Goal: Task Accomplishment & Management: Use online tool/utility

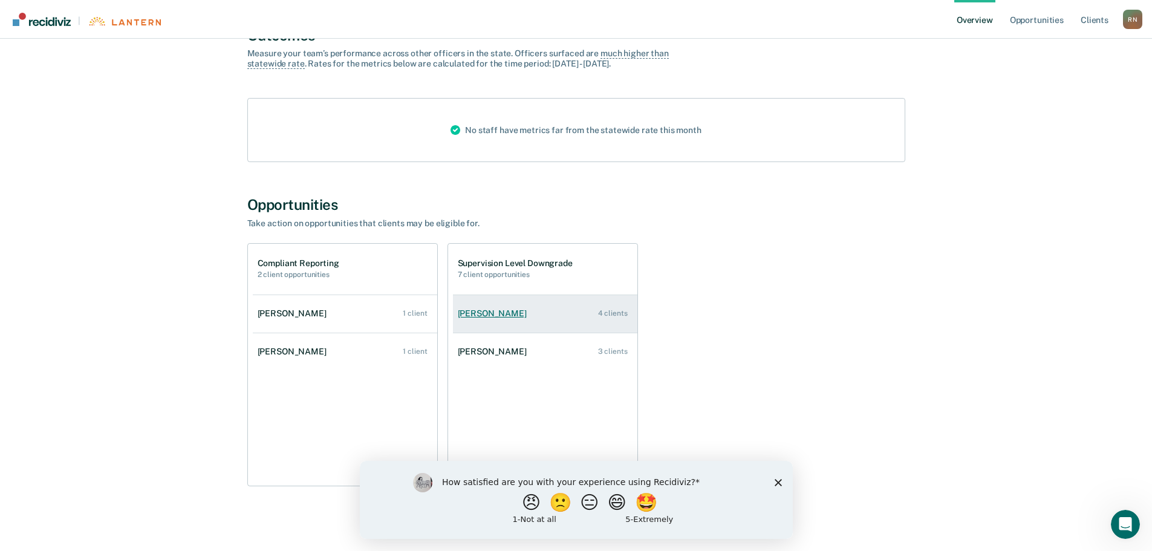
scroll to position [113, 0]
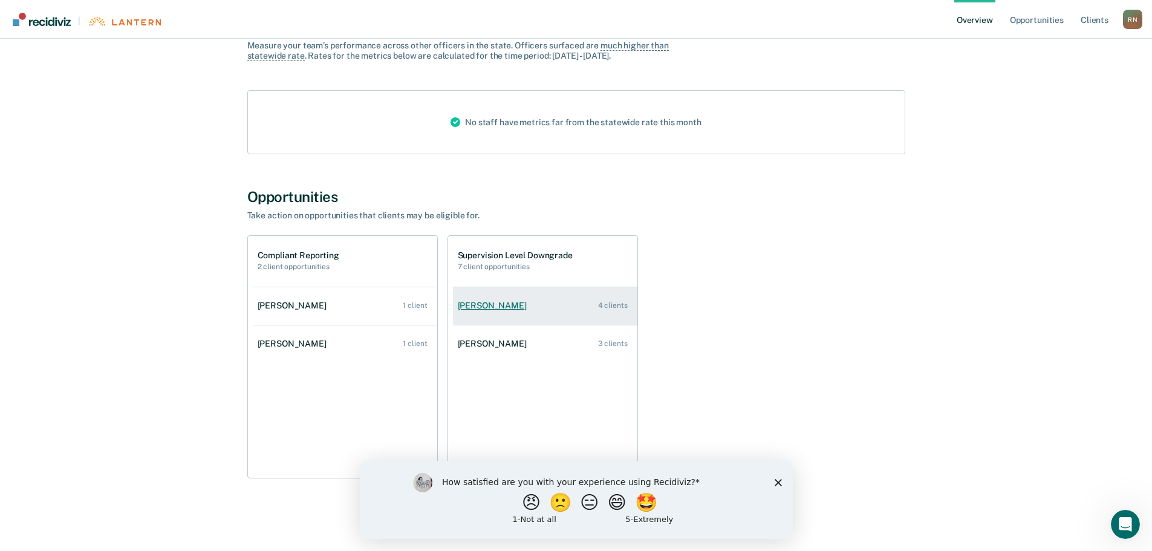
click at [506, 312] on link "Brittani Howard 4 clients" at bounding box center [545, 305] width 184 height 34
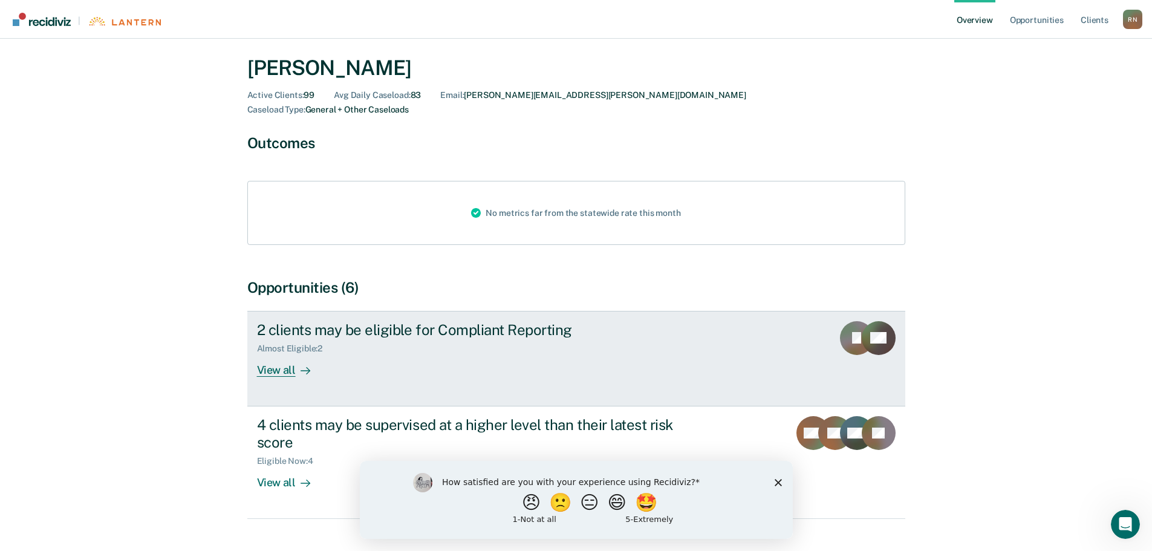
scroll to position [48, 0]
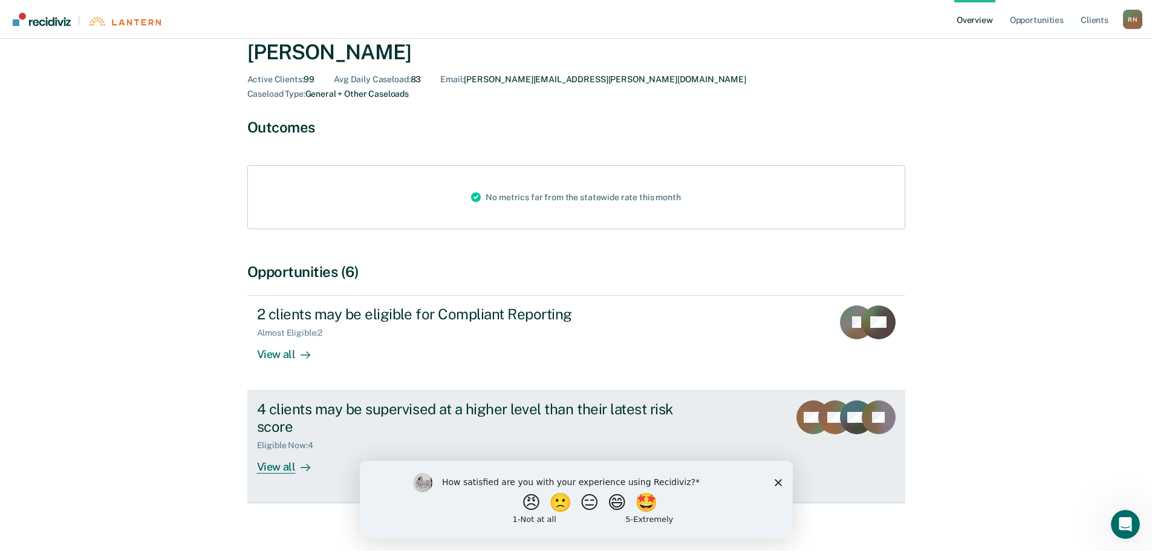
click at [450, 400] on div "4 clients may be supervised at a higher level than their latest risk score" at bounding box center [469, 417] width 424 height 35
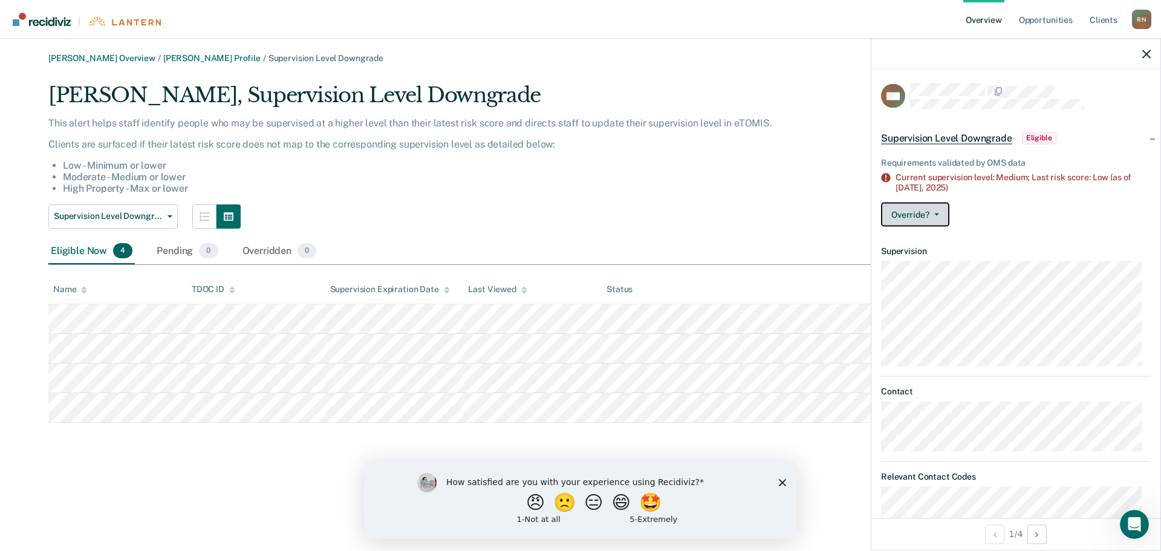
click at [935, 216] on button "Override?" at bounding box center [915, 214] width 68 height 24
click at [993, 214] on div "Override? Mark Pending Mark Overridden" at bounding box center [1016, 214] width 270 height 24
click at [1139, 53] on div at bounding box center [1015, 54] width 289 height 30
click at [1142, 53] on icon "button" at bounding box center [1146, 54] width 8 height 8
click at [1146, 50] on icon "button" at bounding box center [1146, 54] width 8 height 8
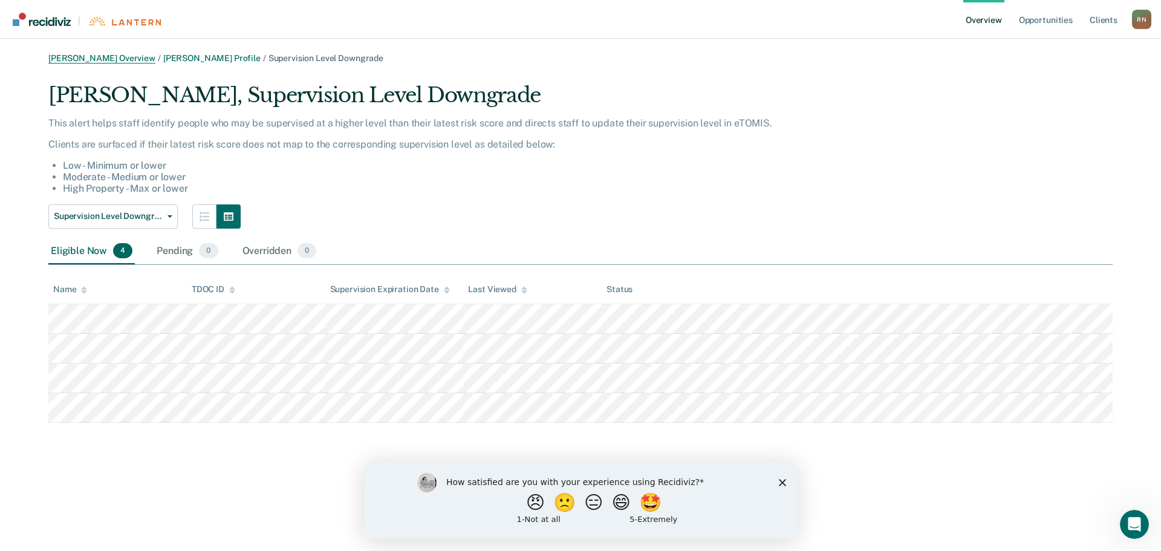
click at [118, 59] on link "[PERSON_NAME] Overview" at bounding box center [101, 58] width 107 height 10
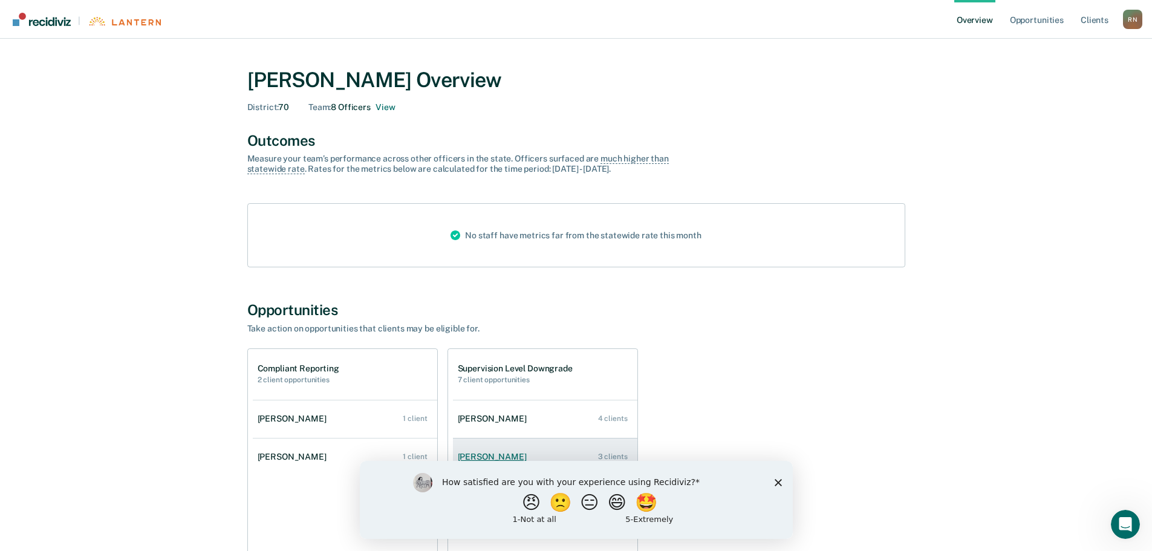
click at [606, 453] on div "3 clients" at bounding box center [613, 456] width 30 height 8
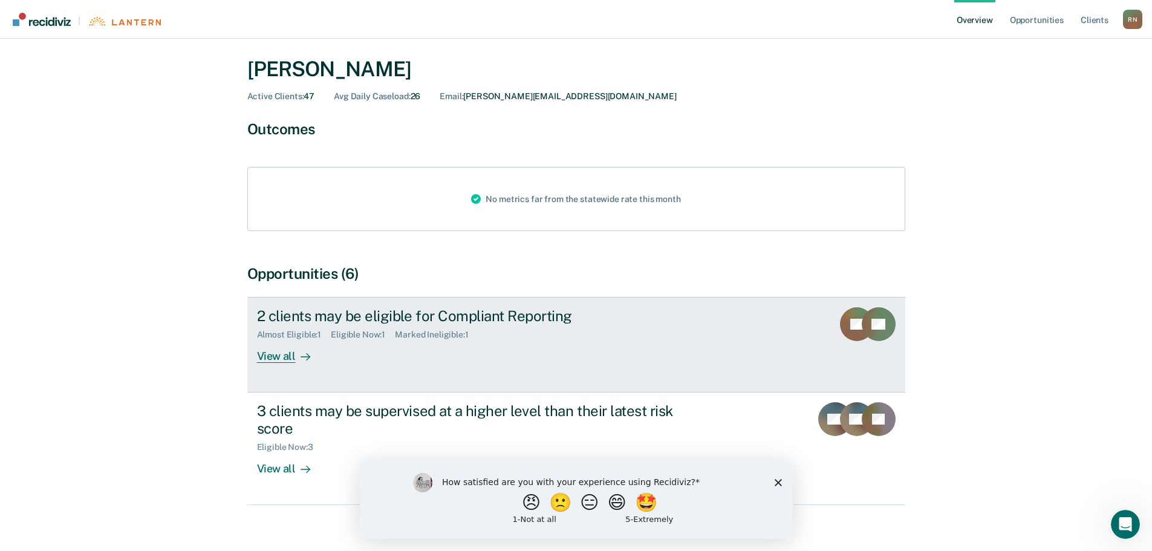
scroll to position [48, 0]
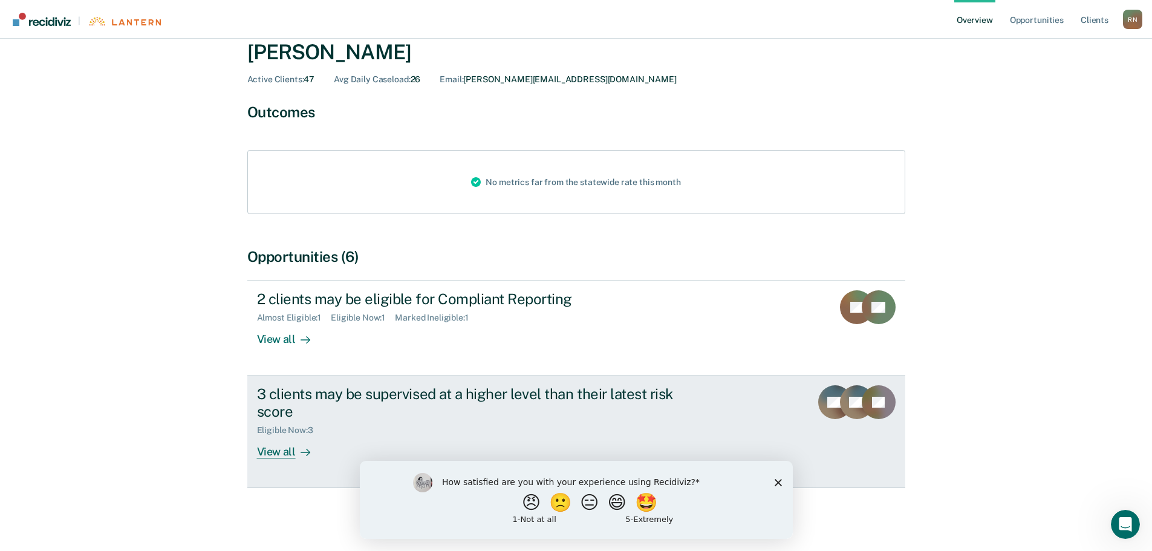
click at [498, 396] on div "3 clients may be supervised at a higher level than their latest risk score" at bounding box center [469, 402] width 424 height 35
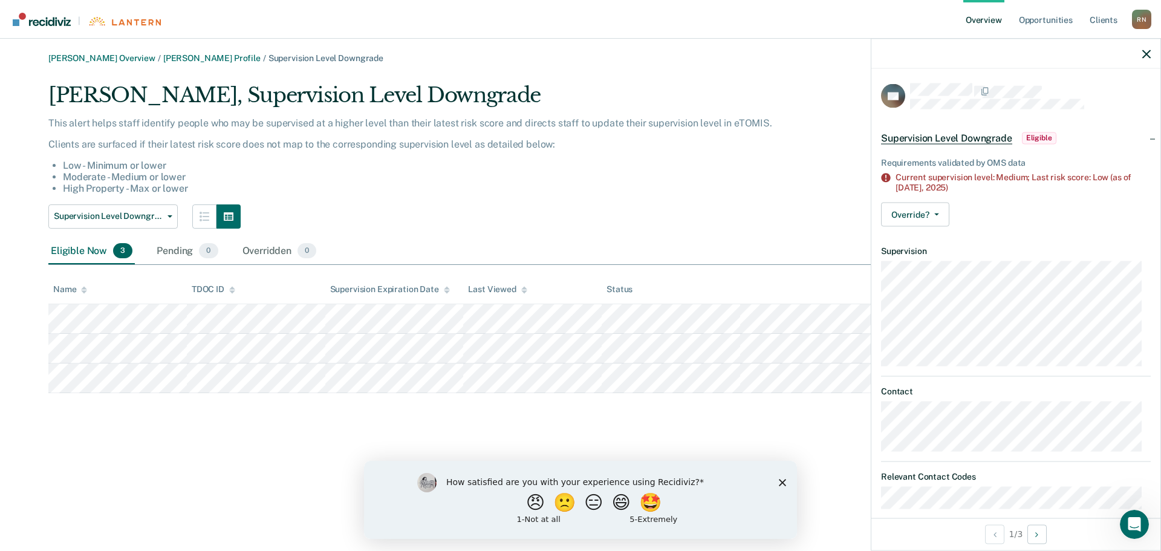
click at [1137, 60] on div at bounding box center [1015, 54] width 289 height 30
click at [1140, 56] on div at bounding box center [1015, 54] width 289 height 30
click at [1143, 53] on icon "button" at bounding box center [1146, 54] width 8 height 8
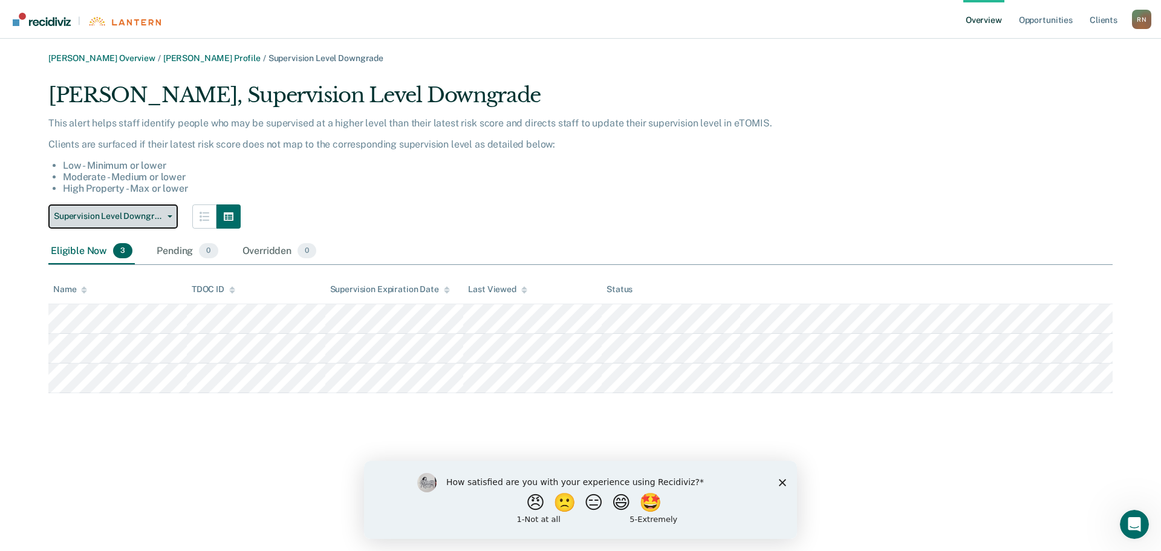
click at [139, 224] on button "Supervision Level Downgrade" at bounding box center [112, 216] width 129 height 24
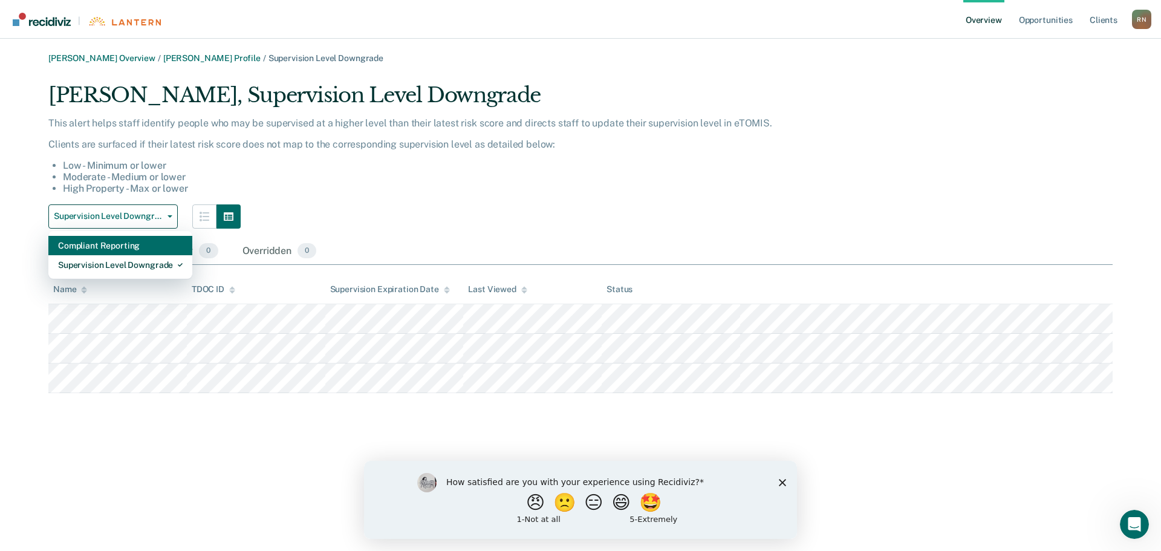
click at [133, 248] on div "Compliant Reporting" at bounding box center [120, 245] width 125 height 19
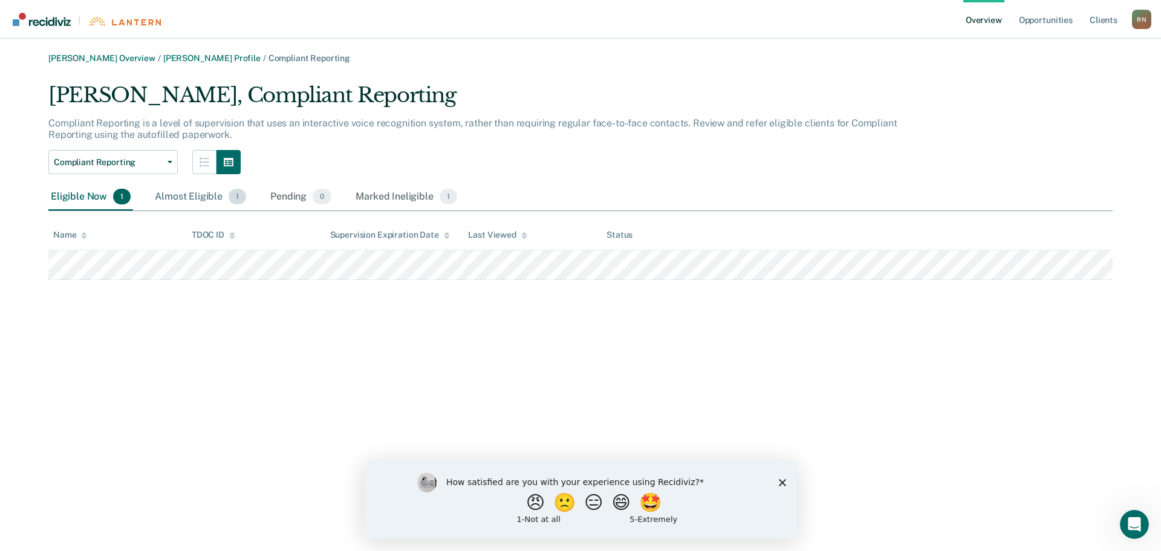
click at [211, 200] on div "Almost Eligible 1" at bounding box center [200, 197] width 96 height 27
click at [381, 201] on div "Marked Ineligible 1" at bounding box center [406, 197] width 106 height 27
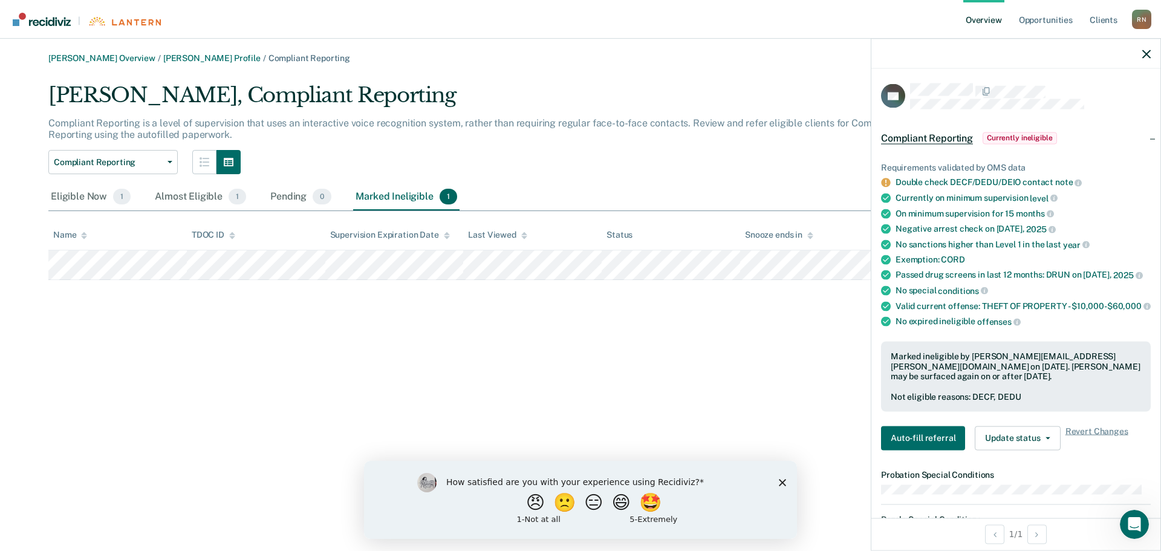
click at [736, 306] on div "Robert Norment Overview / Sasha Whittico Profile / Compliant Reporting Sasha Wh…" at bounding box center [581, 282] width 1132 height 459
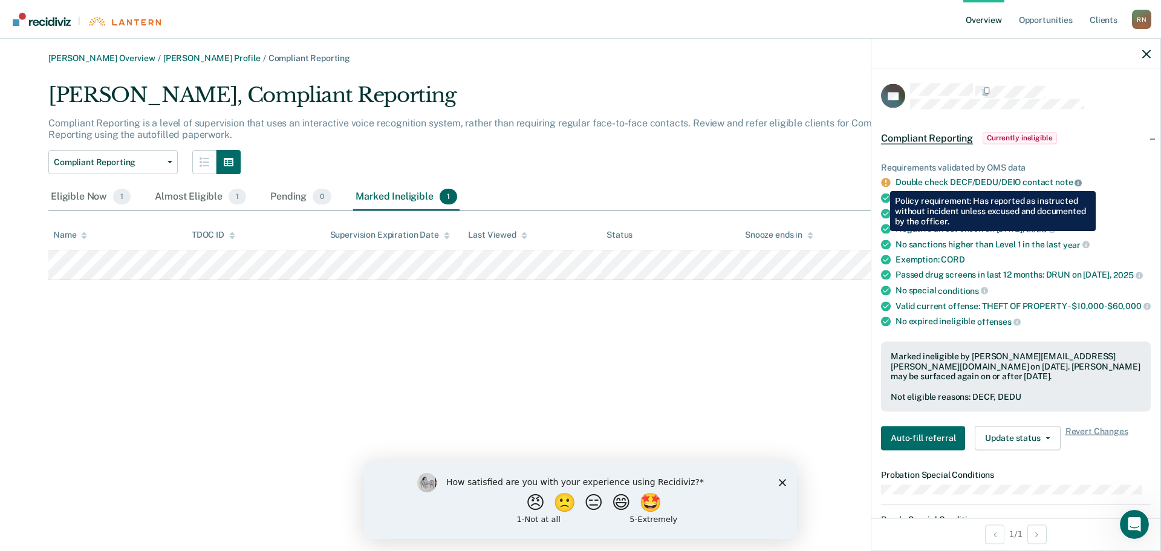
click at [1074, 182] on icon at bounding box center [1077, 182] width 7 height 7
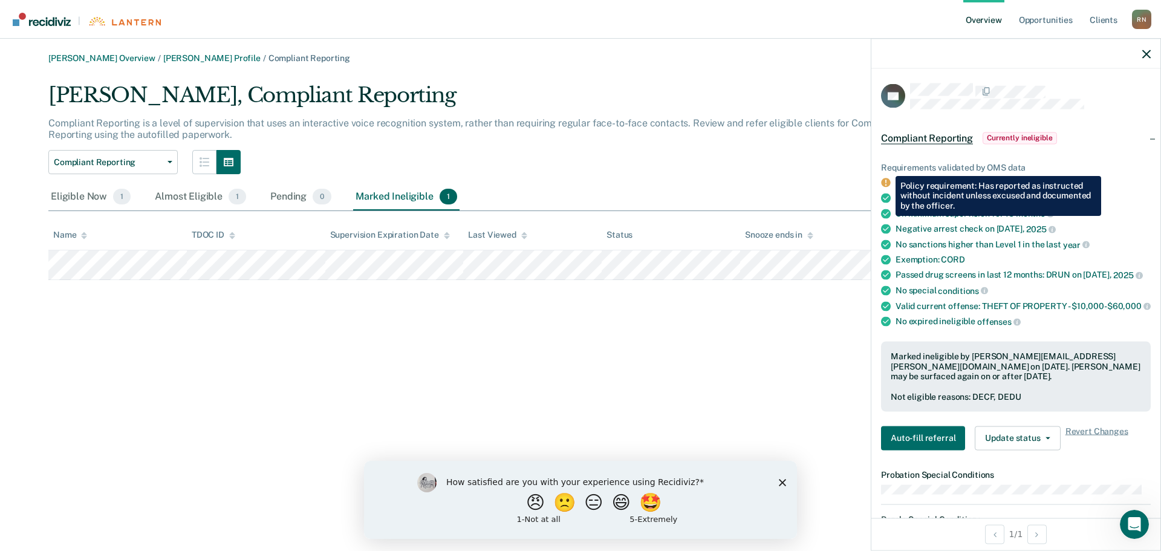
click at [814, 168] on div "Compliant Reporting Compliant Reporting Supervision Level Downgrade" at bounding box center [483, 162] width 871 height 24
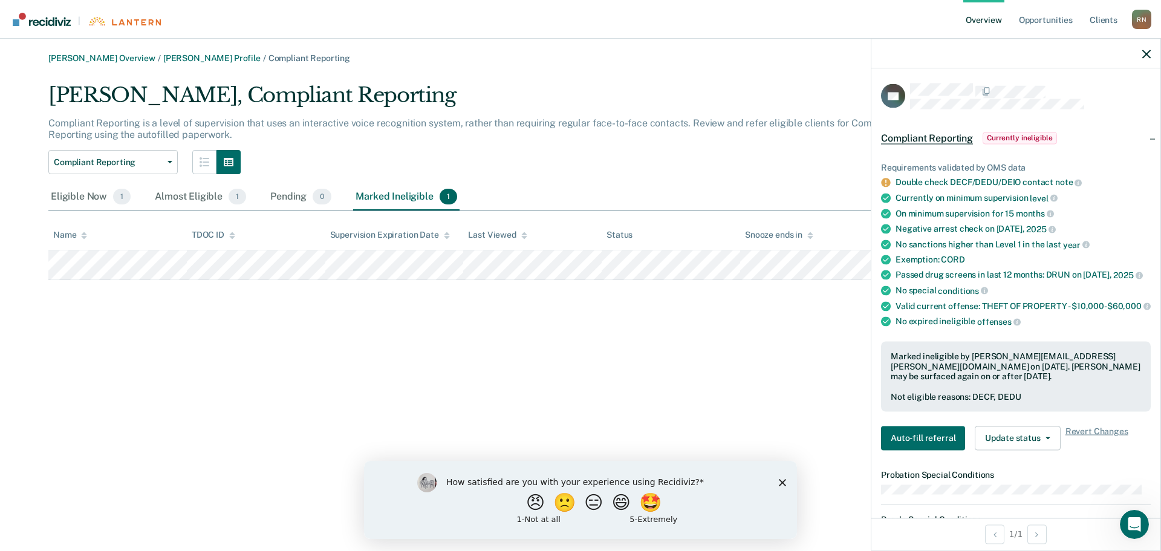
click at [268, 268] on div "Robert Norment Overview / Sasha Whittico Profile / Compliant Reporting Sasha Wh…" at bounding box center [581, 166] width 1132 height 227
copy table "Name TDOC ID Supervision Expiration Date Last Viewed Status Snooze ends in"
click at [166, 199] on div "Almost Eligible 1" at bounding box center [200, 197] width 96 height 27
click at [311, 270] on tr at bounding box center [580, 265] width 1064 height 30
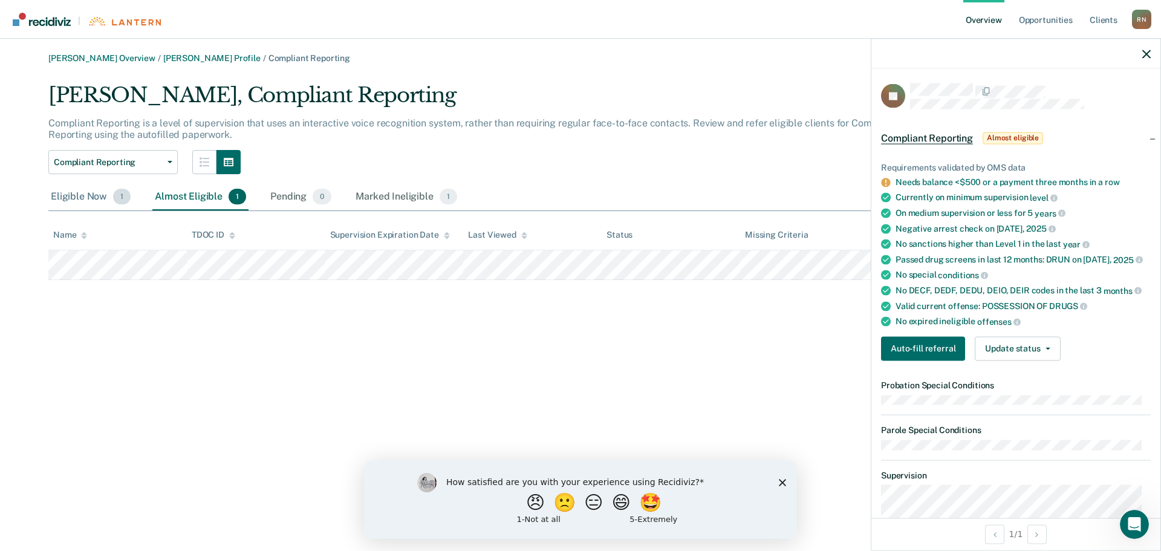
click at [83, 192] on div "Eligible Now 1" at bounding box center [90, 197] width 85 height 27
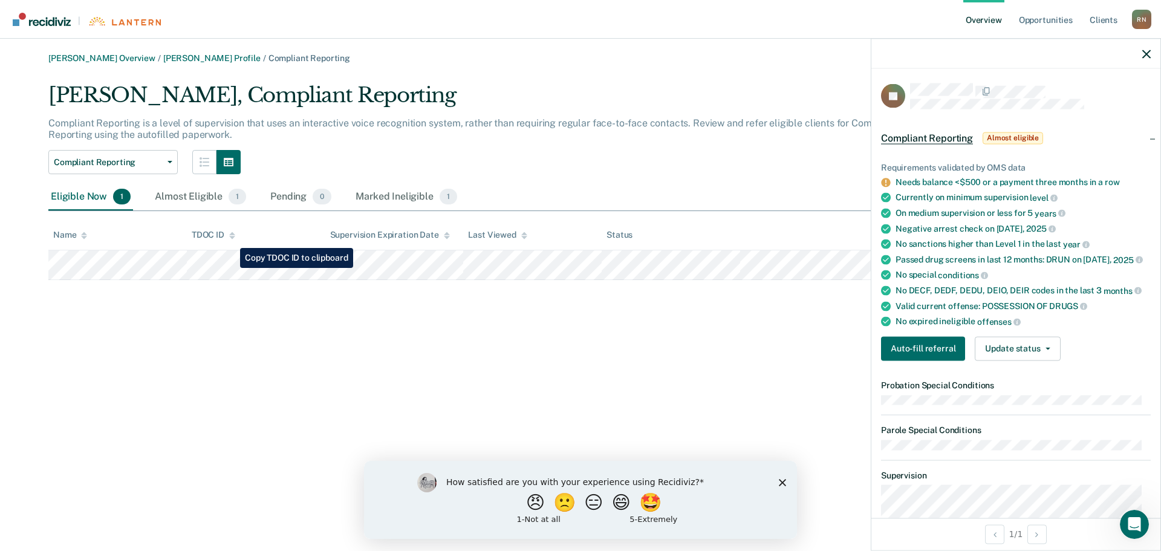
click at [231, 268] on div "Robert Norment Overview / Sasha Whittico Profile / Compliant Reporting Sasha Wh…" at bounding box center [581, 166] width 1132 height 227
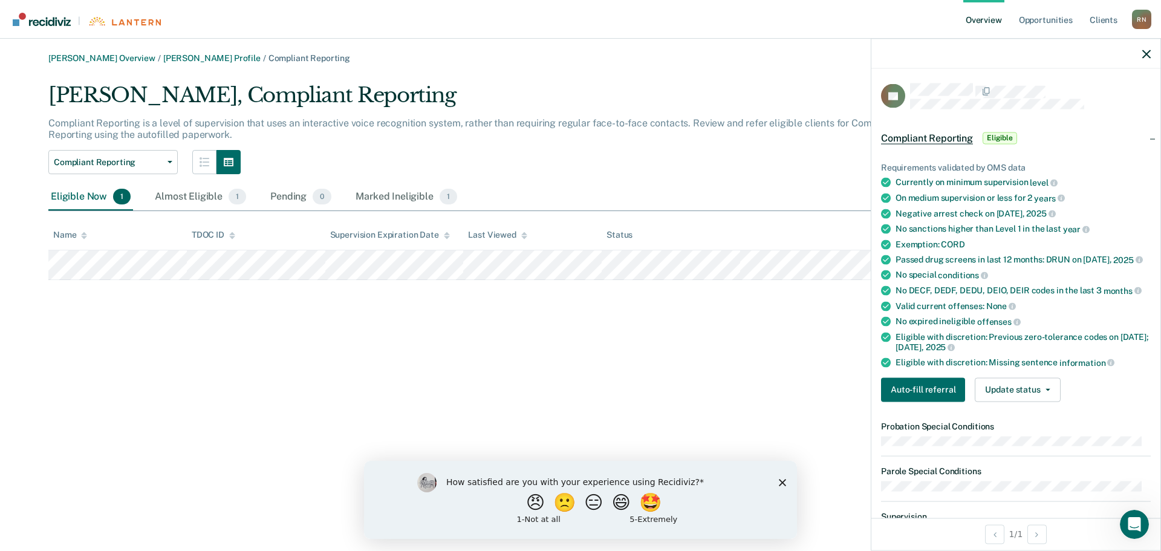
click at [250, 271] on div "Robert Norment Overview / Sasha Whittico Profile / Compliant Reporting Sasha Wh…" at bounding box center [581, 166] width 1132 height 227
copy table "Name TDOC ID Supervision Expiration Date Last Viewed Status"
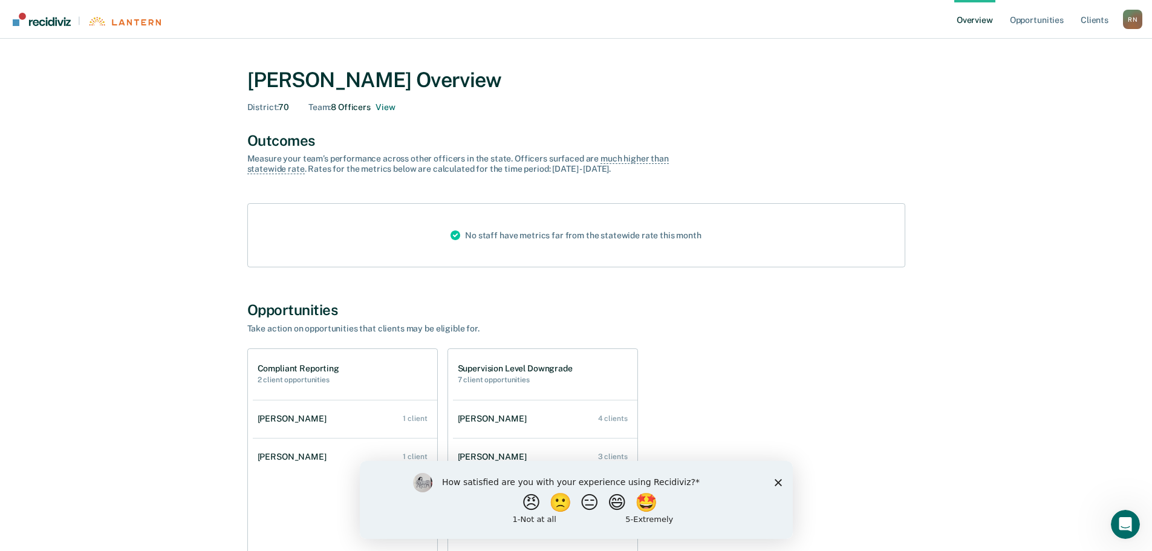
click at [805, 238] on div "No staff have metrics far from the statewide rate this month" at bounding box center [576, 235] width 658 height 64
click at [30, 22] on img "Main navigation" at bounding box center [42, 19] width 58 height 13
click at [1029, 21] on link "Opportunities" at bounding box center [1036, 19] width 59 height 39
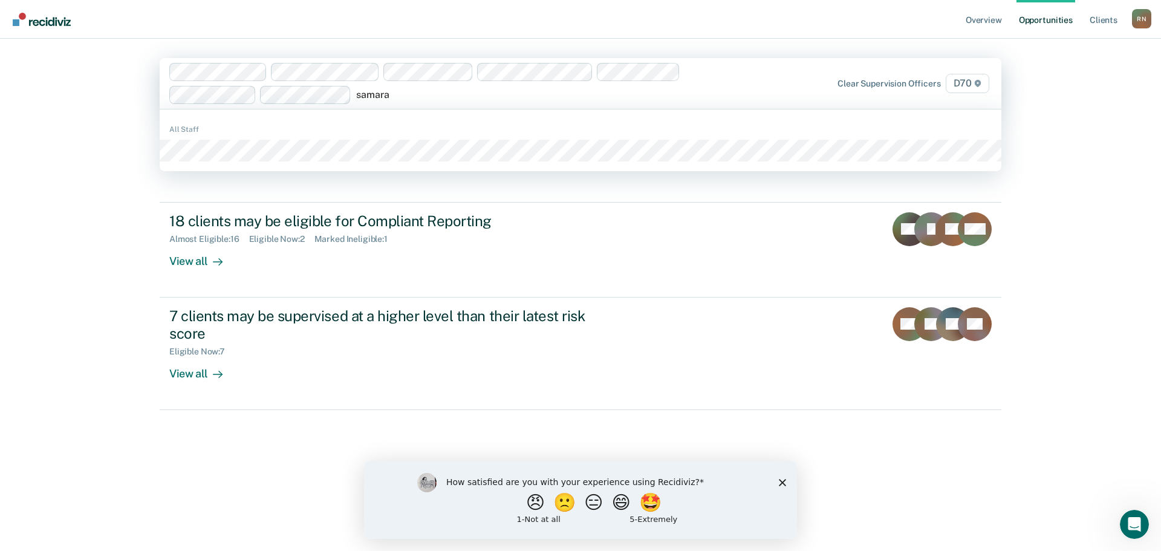
type input "samara"
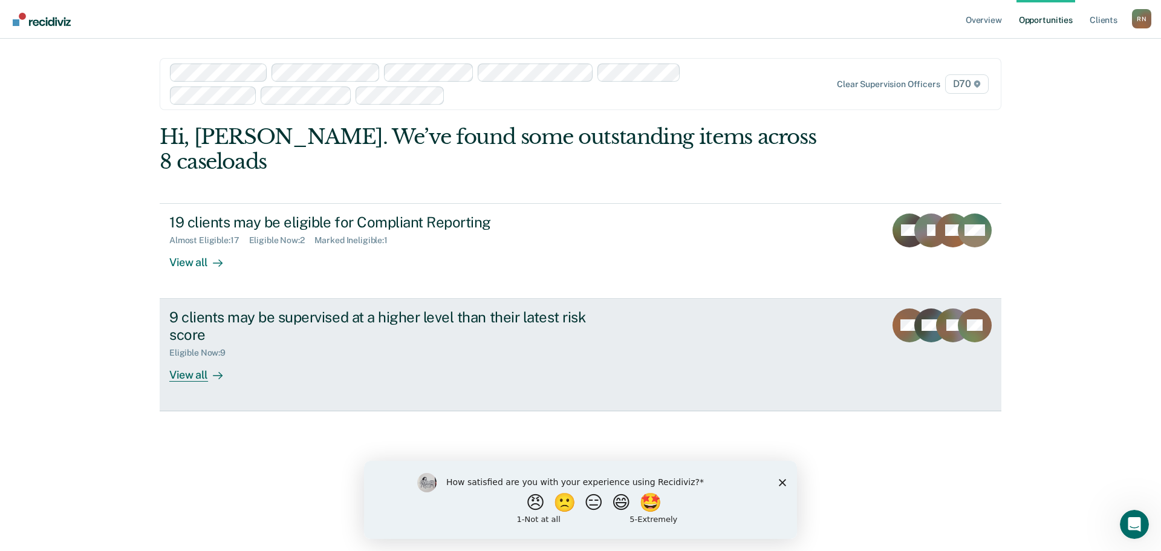
click at [202, 358] on div "View all" at bounding box center [203, 370] width 68 height 24
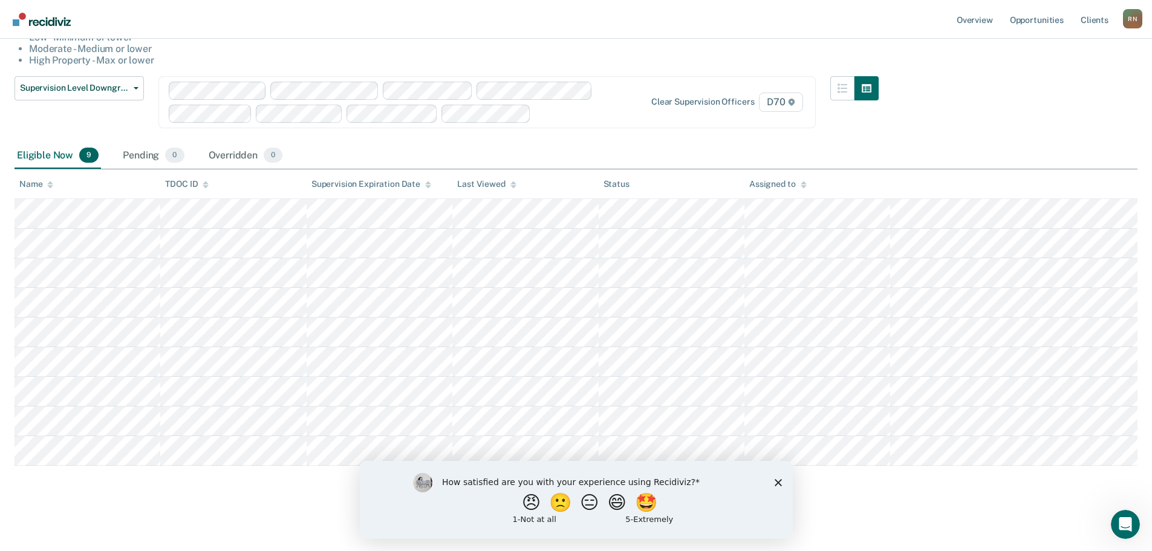
scroll to position [131, 0]
click at [778, 178] on div "Assigned to" at bounding box center [777, 182] width 57 height 10
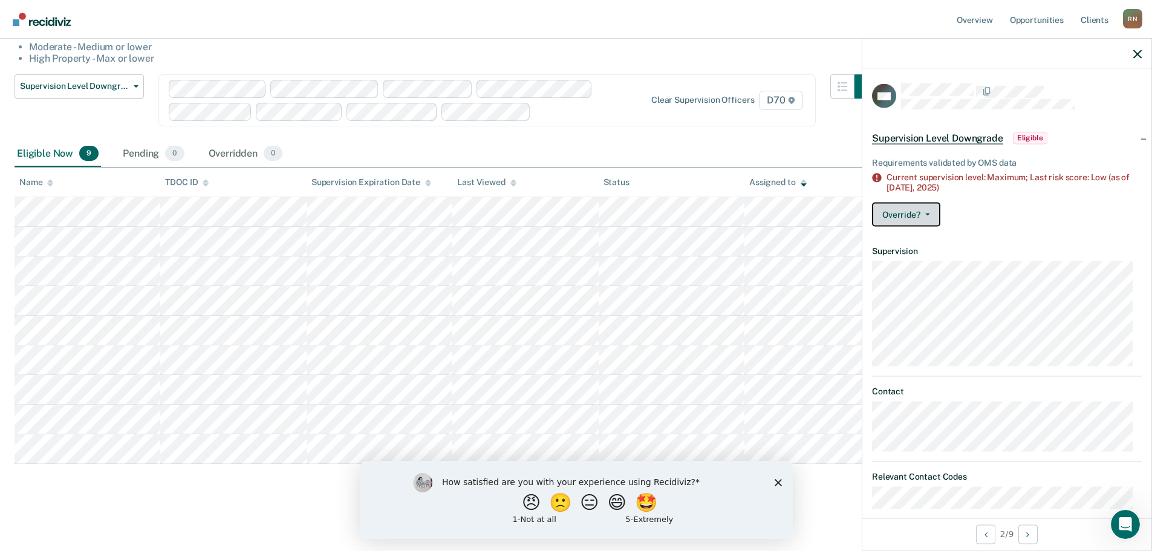
click at [930, 214] on button "Override?" at bounding box center [906, 214] width 68 height 24
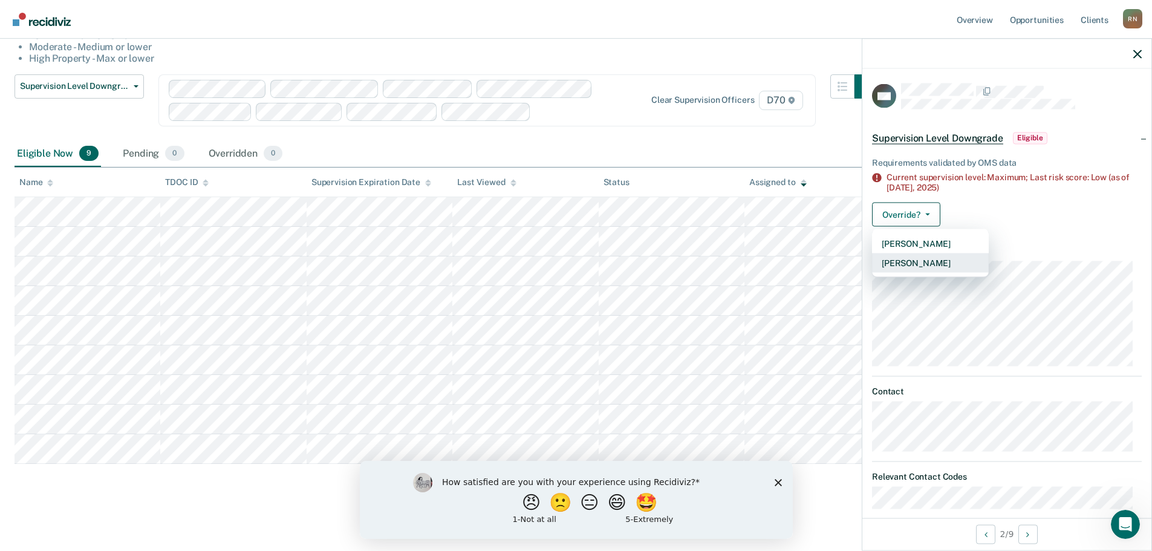
click at [929, 261] on button "[PERSON_NAME]" at bounding box center [930, 262] width 117 height 19
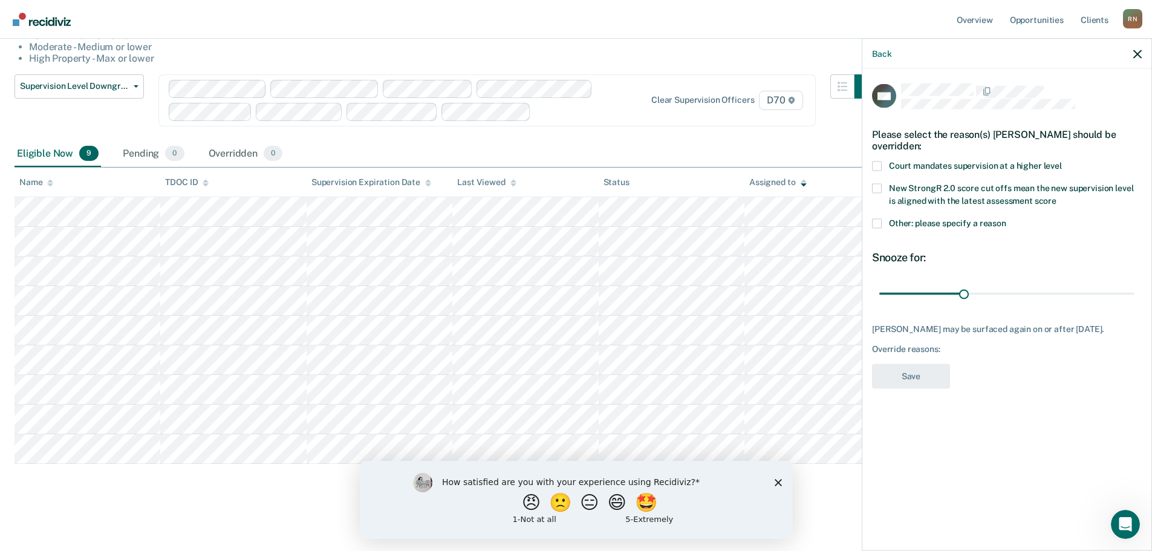
click at [872, 222] on span at bounding box center [877, 223] width 10 height 10
click at [1006, 218] on input "Other: please specify a reason" at bounding box center [1006, 218] width 0 height 0
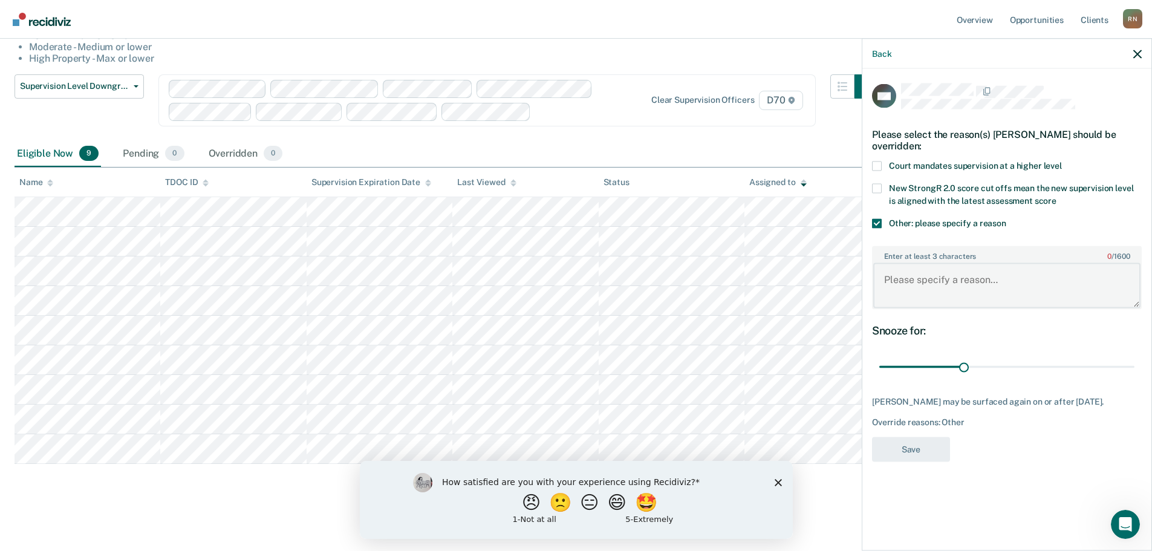
click at [915, 282] on textarea "Enter at least 3 characters 0 / 1600" at bounding box center [1006, 285] width 267 height 45
type textarea "Offender starts Intake [DATE] and no initial assessment has been completed"
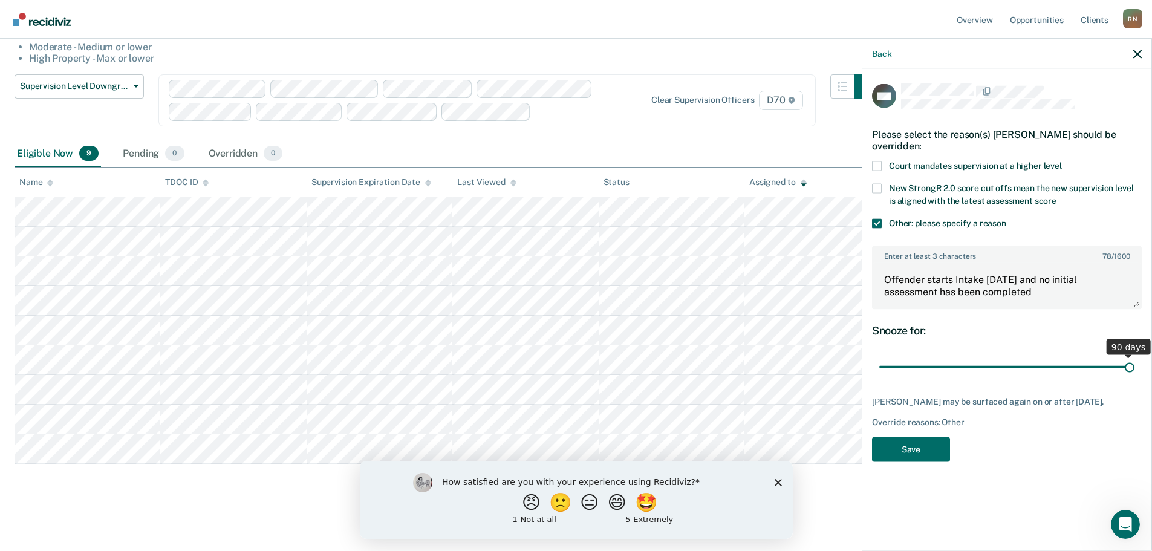
drag, startPoint x: 964, startPoint y: 365, endPoint x: 1145, endPoint y: 364, distance: 181.4
type input "90"
click at [1134, 364] on input "range" at bounding box center [1006, 366] width 255 height 21
click at [909, 446] on button "Save" at bounding box center [911, 448] width 78 height 25
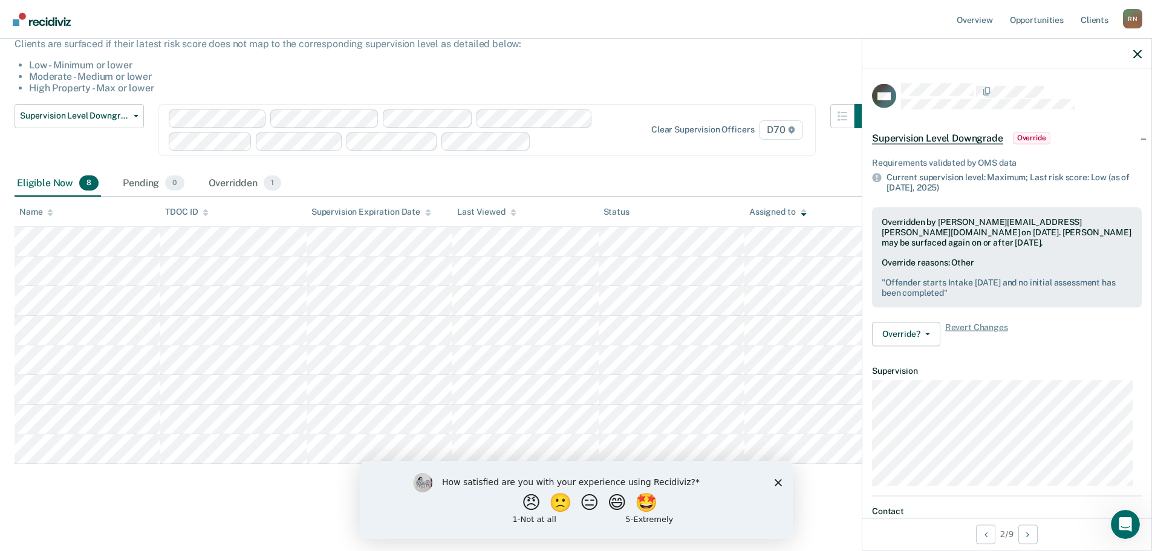
click at [1143, 54] on div at bounding box center [1006, 54] width 289 height 30
click at [1137, 51] on icon "button" at bounding box center [1137, 54] width 8 height 8
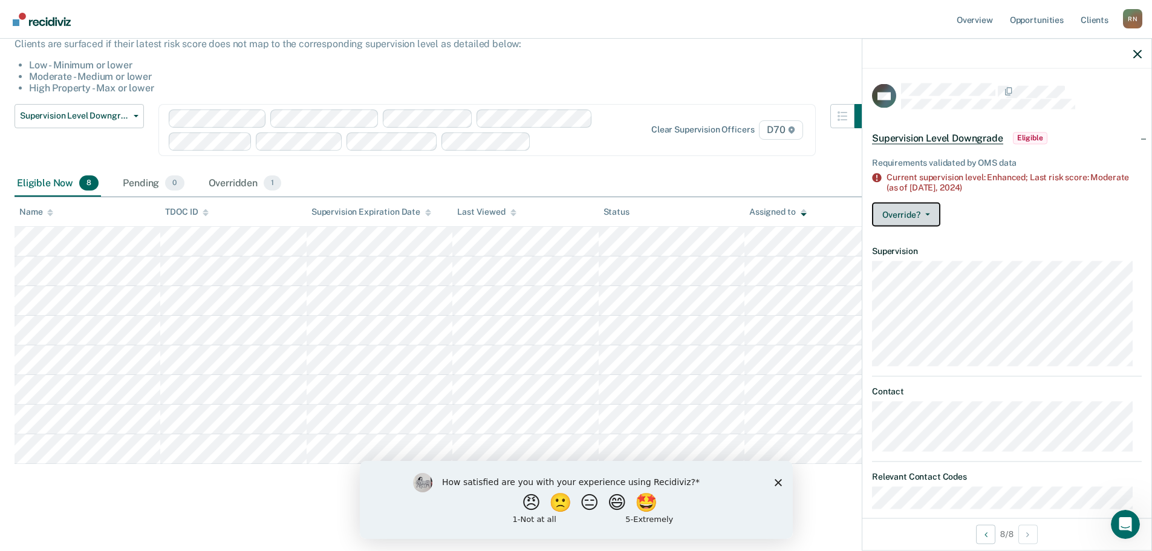
click at [929, 220] on button "Override?" at bounding box center [906, 214] width 68 height 24
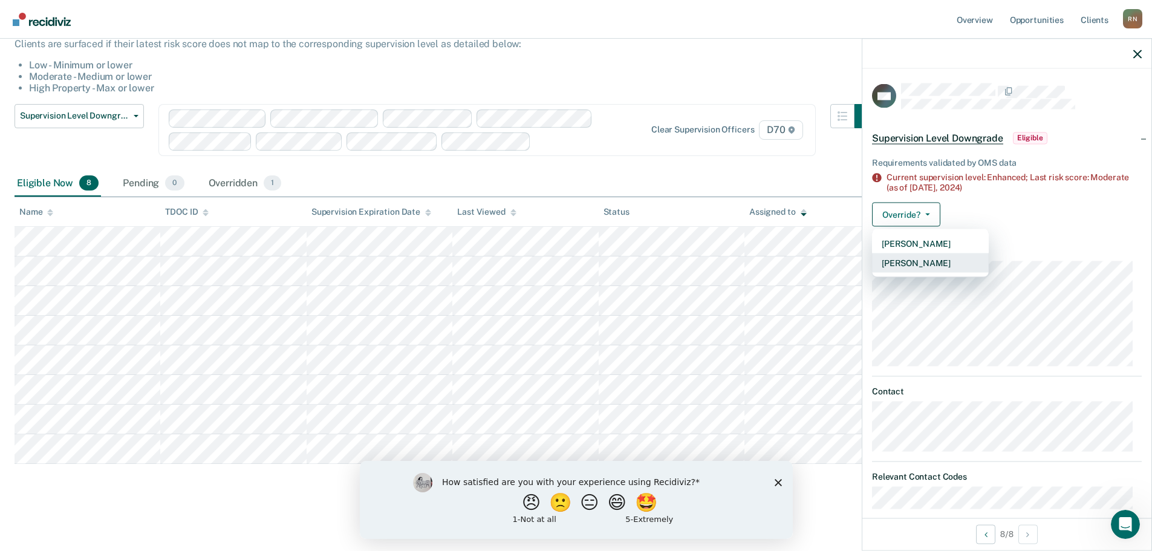
click at [917, 259] on button "[PERSON_NAME]" at bounding box center [930, 262] width 117 height 19
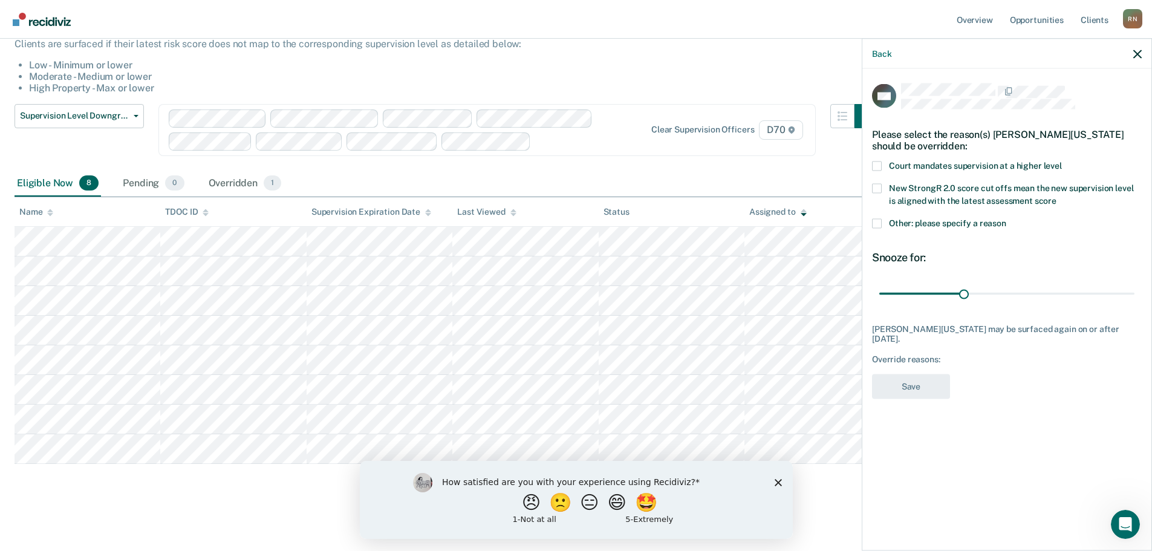
click at [881, 166] on span at bounding box center [877, 166] width 10 height 10
click at [1062, 161] on input "Court mandates supervision at a higher level" at bounding box center [1062, 161] width 0 height 0
drag, startPoint x: 963, startPoint y: 291, endPoint x: 1160, endPoint y: 310, distance: 197.9
type input "90"
click at [1134, 304] on input "range" at bounding box center [1006, 293] width 255 height 21
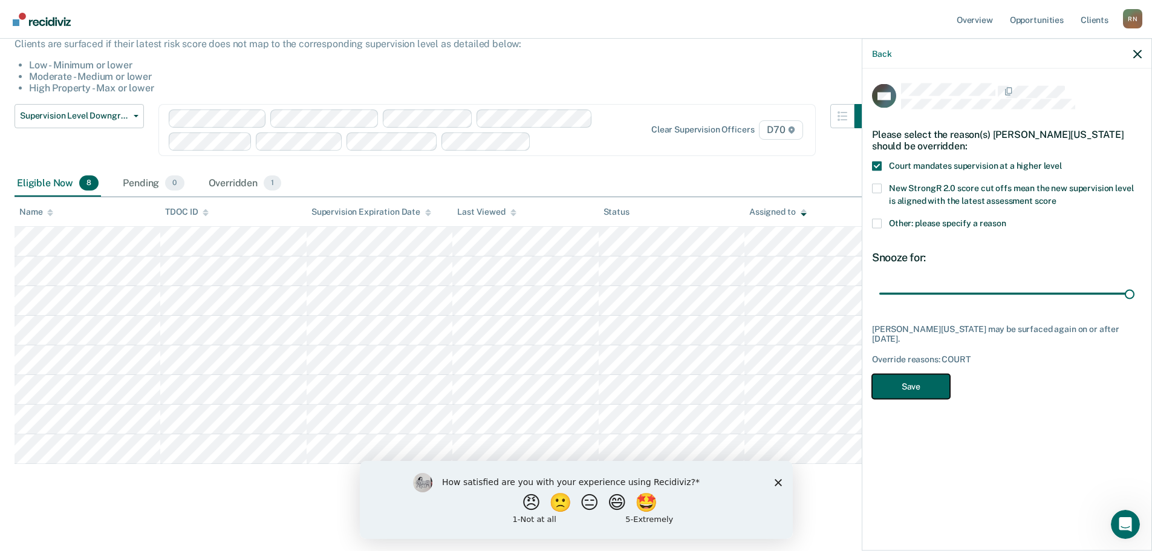
click at [930, 389] on button "Save" at bounding box center [911, 386] width 78 height 25
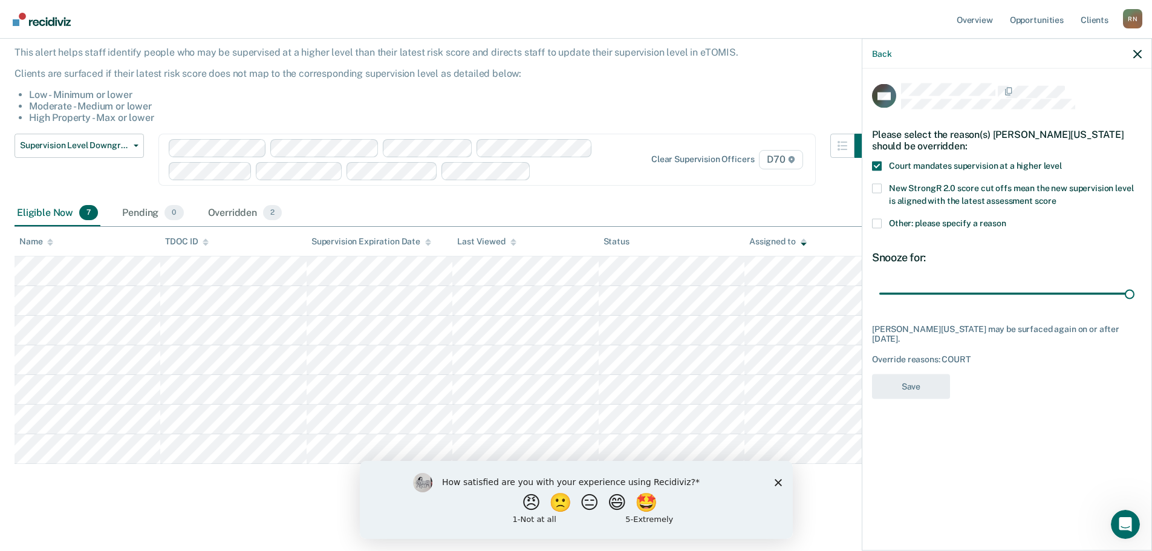
scroll to position [71, 0]
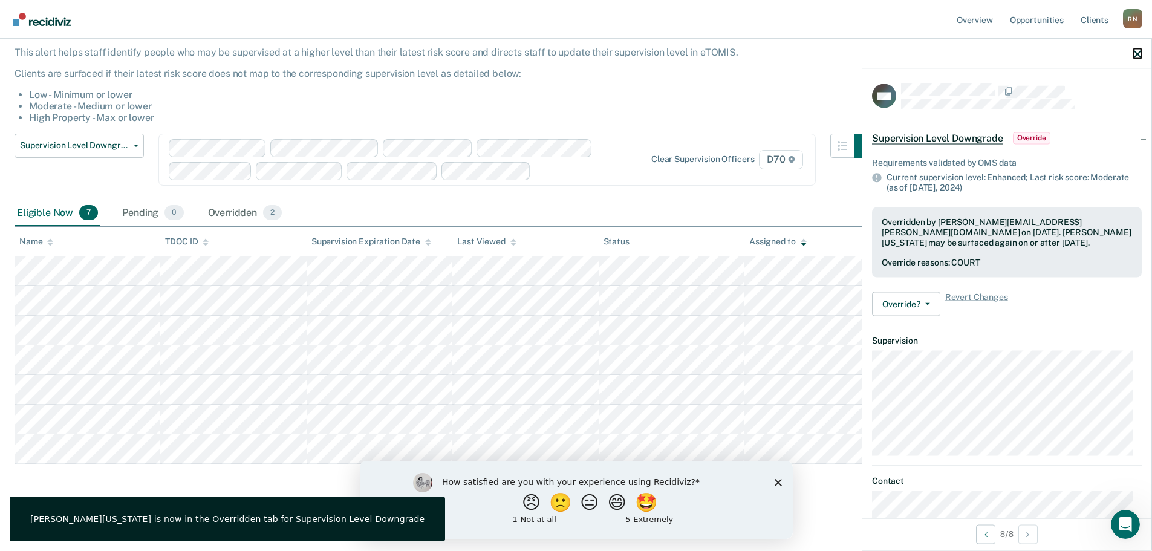
click at [1141, 54] on icon "button" at bounding box center [1137, 54] width 8 height 8
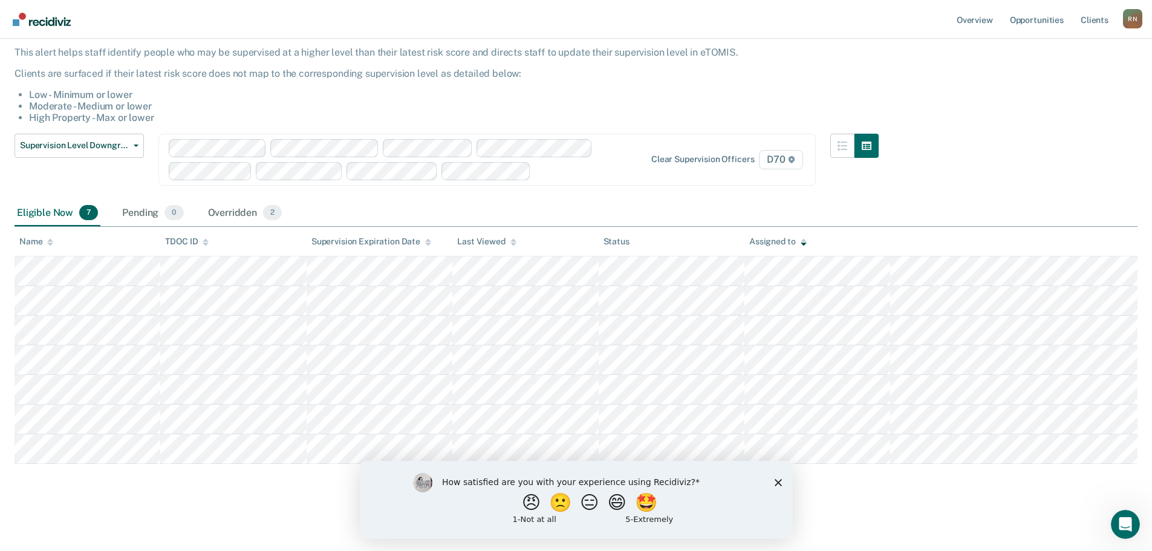
click at [859, 478] on div "Supervision Level Downgrade This alert helps staff identify people who may be s…" at bounding box center [576, 255] width 1123 height 487
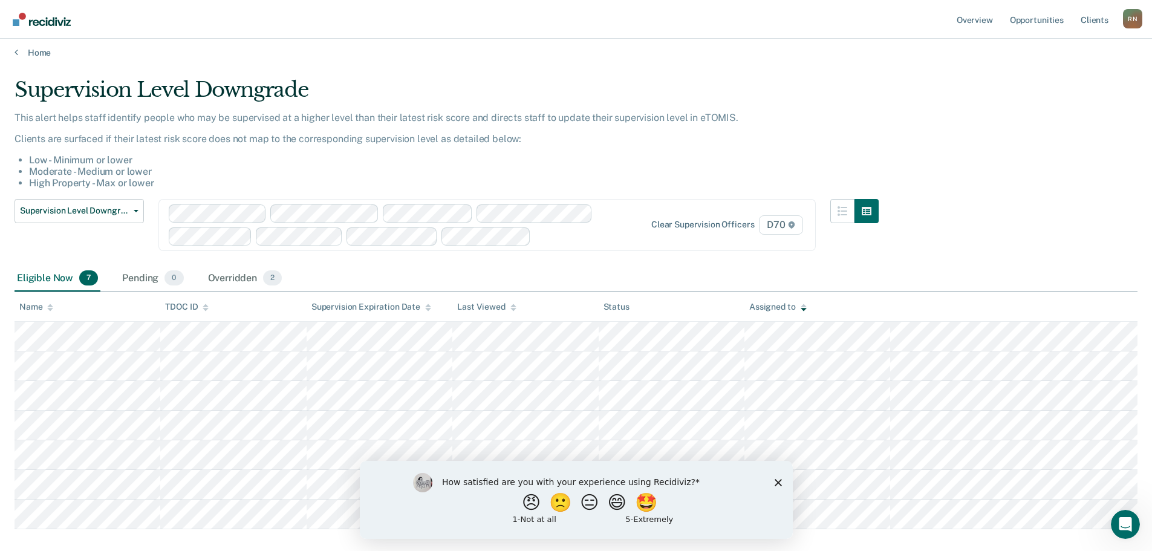
scroll to position [0, 0]
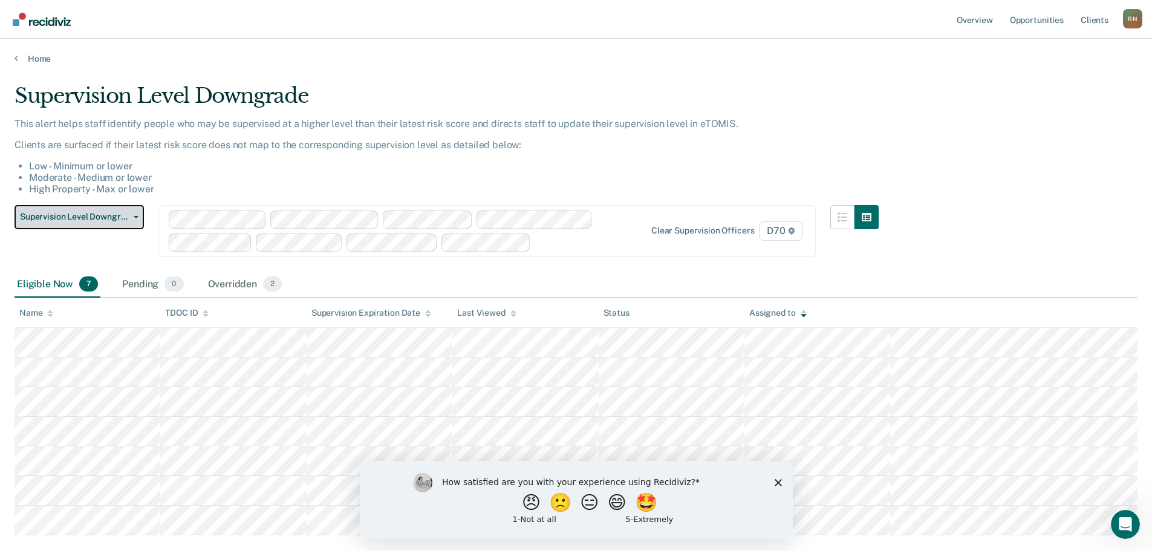
click at [112, 219] on span "Supervision Level Downgrade" at bounding box center [74, 217] width 109 height 10
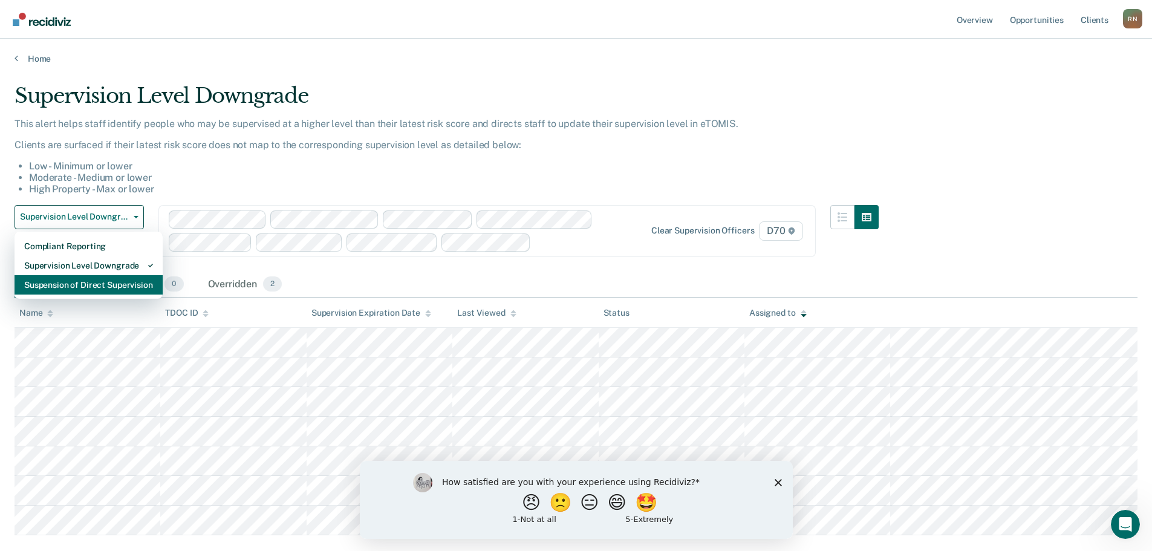
click at [103, 277] on div "Suspension of Direct Supervision" at bounding box center [88, 284] width 129 height 19
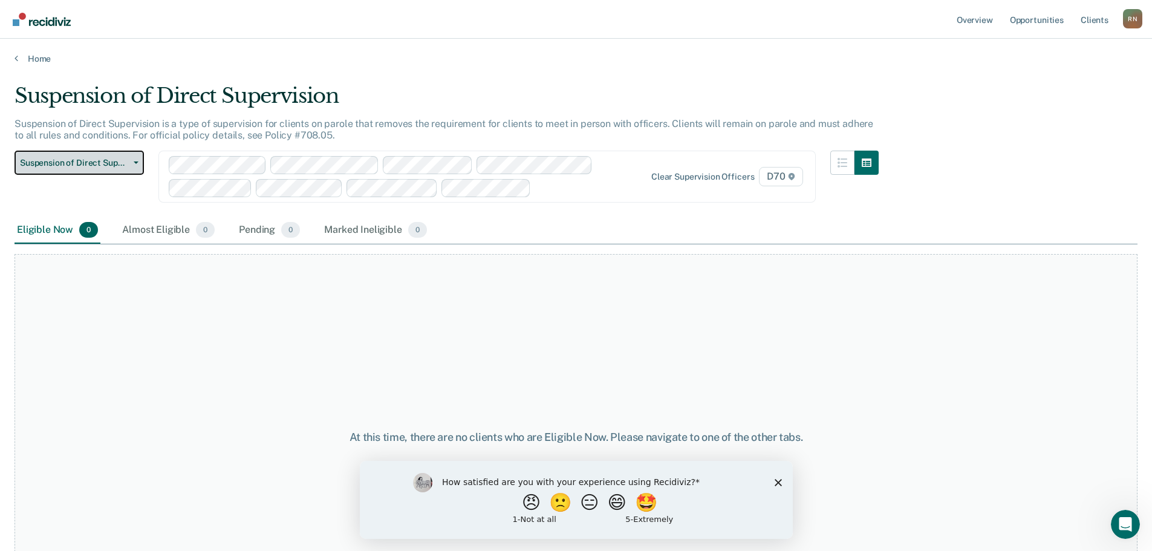
click at [95, 164] on span "Suspension of Direct Supervision" at bounding box center [74, 163] width 109 height 10
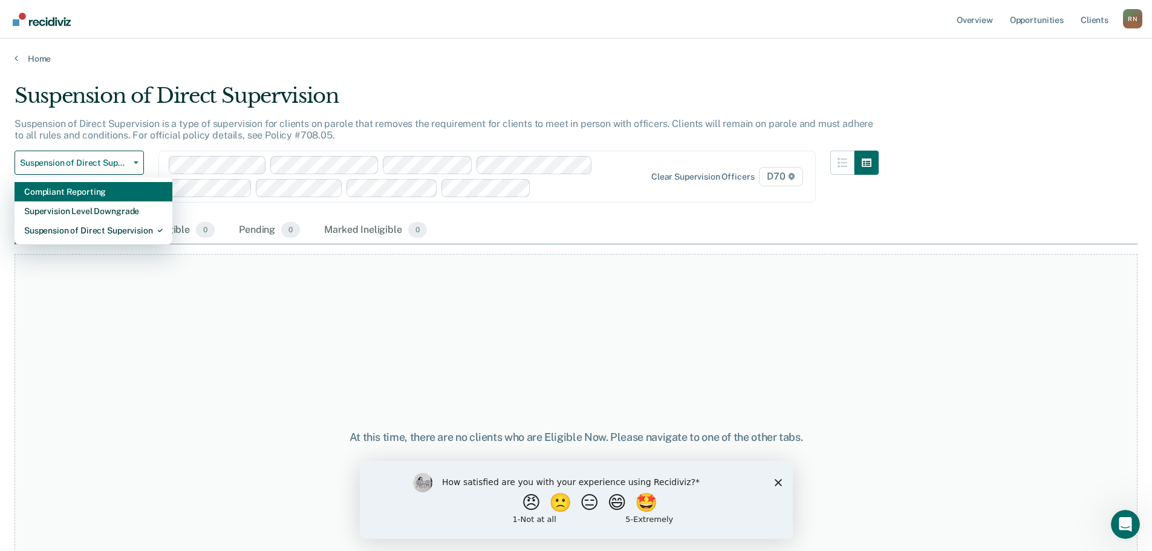
click at [106, 195] on div "Compliant Reporting" at bounding box center [93, 191] width 138 height 19
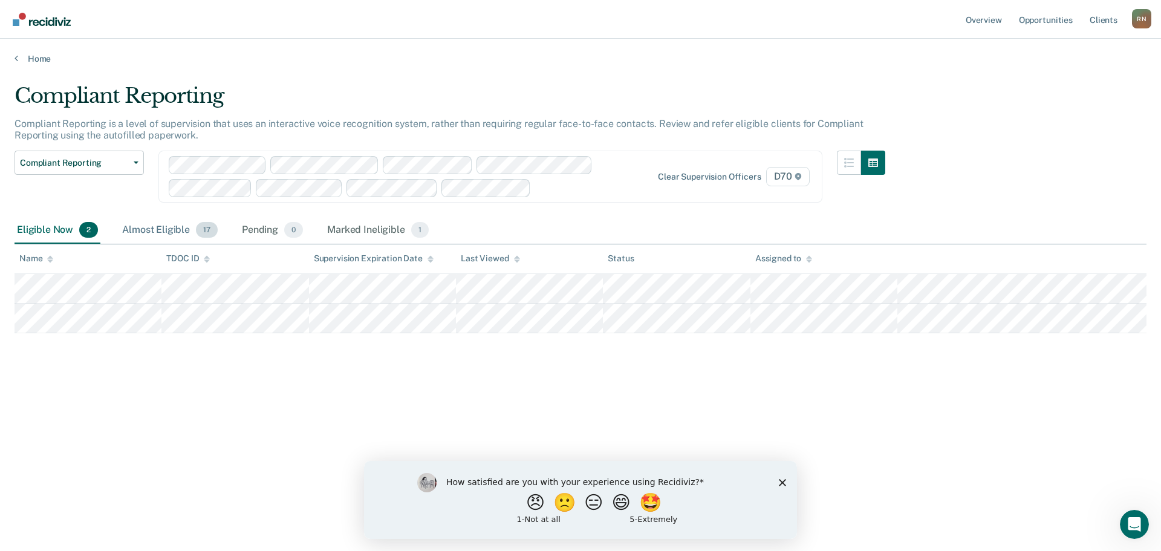
click at [186, 225] on div "Almost Eligible 17" at bounding box center [170, 230] width 100 height 27
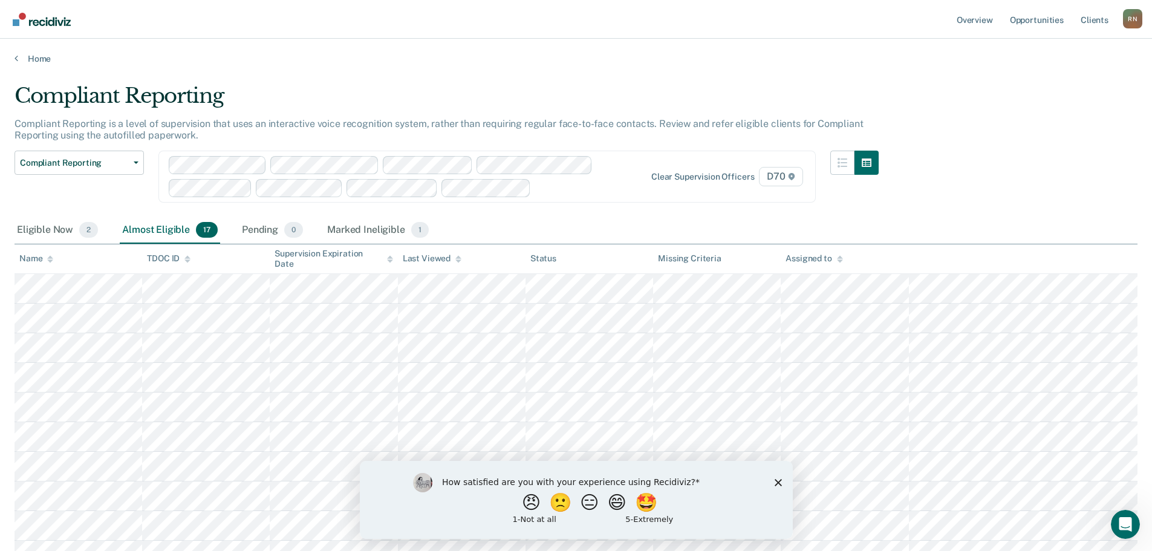
click at [806, 258] on div "Assigned to" at bounding box center [813, 258] width 57 height 10
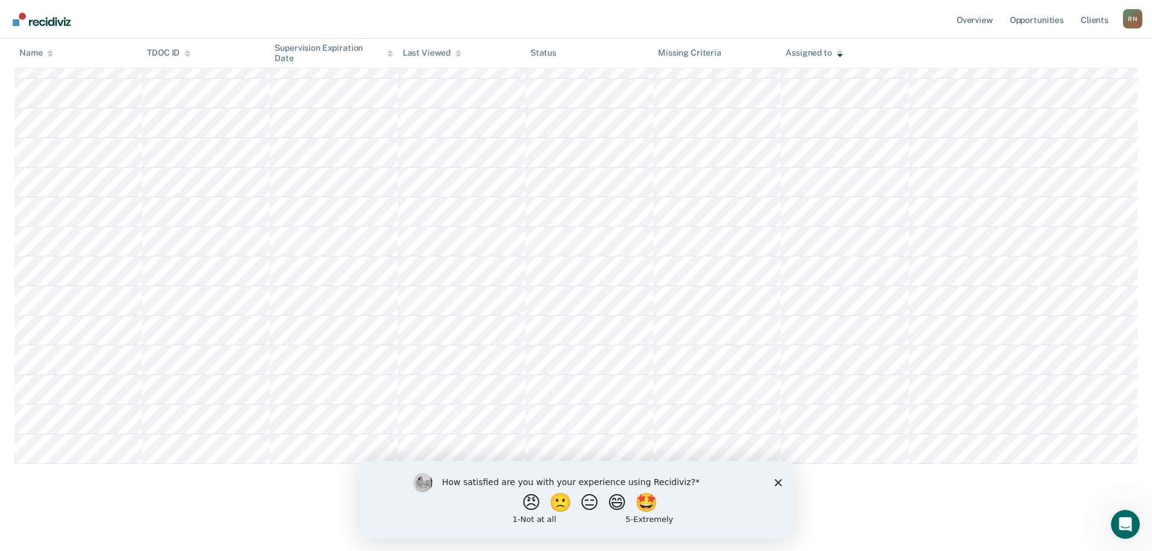
scroll to position [395, 0]
click at [858, 435] on main "Compliant Reporting Compliant Reporting is a level of supervision that uses an …" at bounding box center [576, 148] width 1152 height 797
copy table "Name TDOC ID Supervision Expiration Date Last Viewed Status Missing Criteria As…"
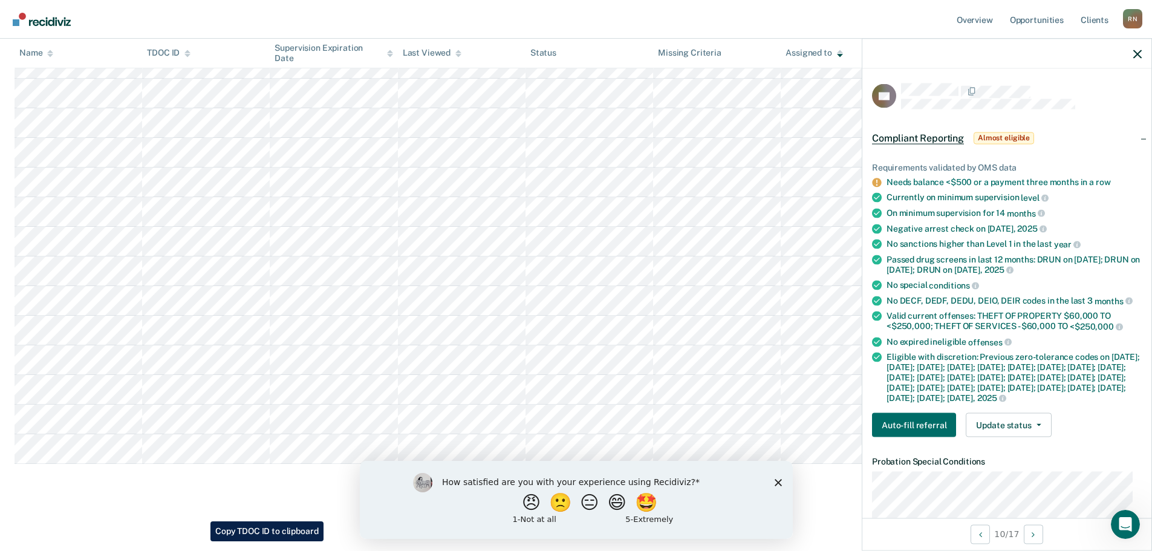
scroll to position [394, 0]
click at [848, 446] on tbody at bounding box center [576, 212] width 1123 height 504
click at [1144, 54] on div at bounding box center [1006, 54] width 289 height 30
click at [1133, 60] on div at bounding box center [1006, 54] width 289 height 30
click at [1135, 57] on icon "button" at bounding box center [1137, 54] width 8 height 8
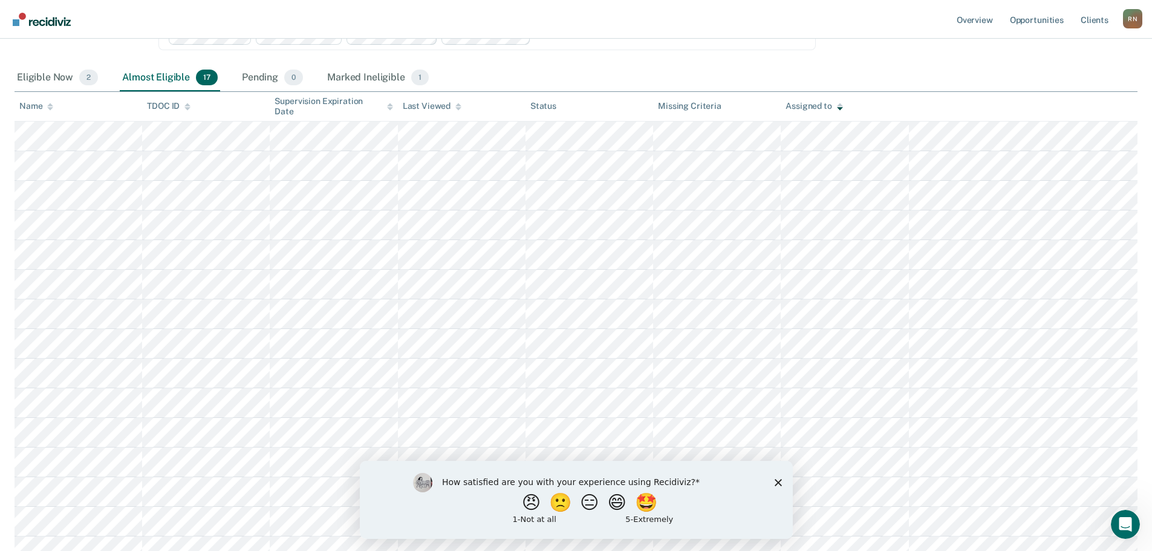
scroll to position [0, 0]
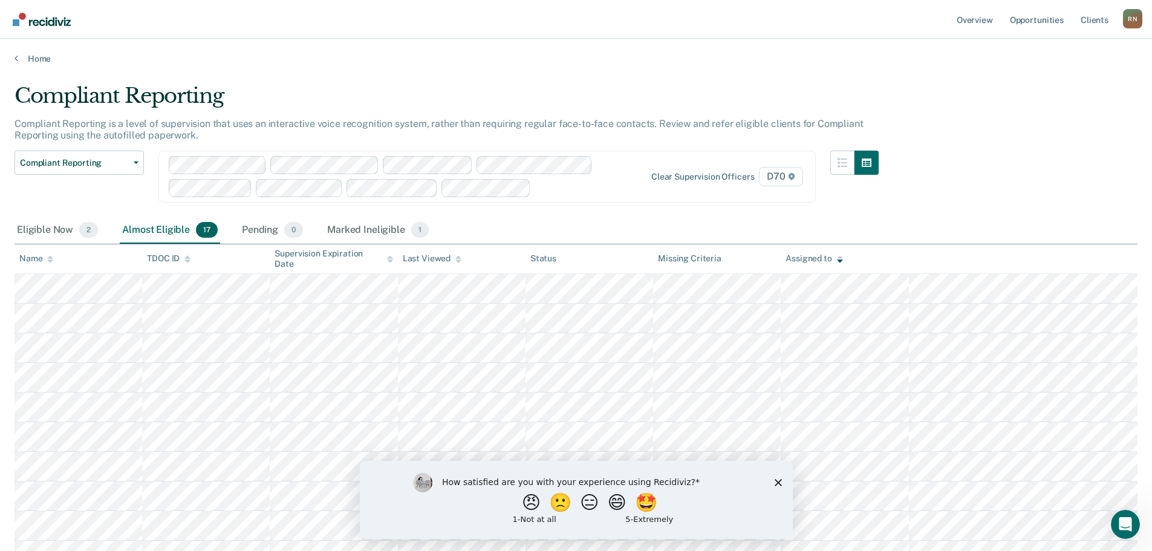
click at [36, 51] on div "Home" at bounding box center [576, 51] width 1152 height 25
click at [71, 161] on span "Compliant Reporting" at bounding box center [74, 163] width 109 height 10
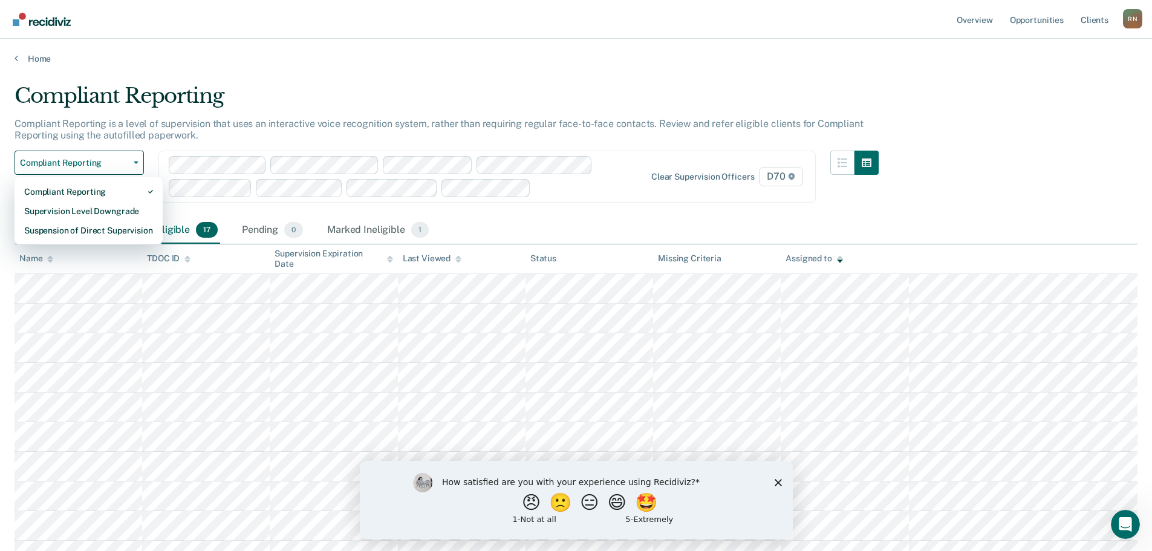
click at [53, 64] on main "Compliant Reporting Compliant Reporting is a level of supervision that uses an …" at bounding box center [576, 462] width 1152 height 797
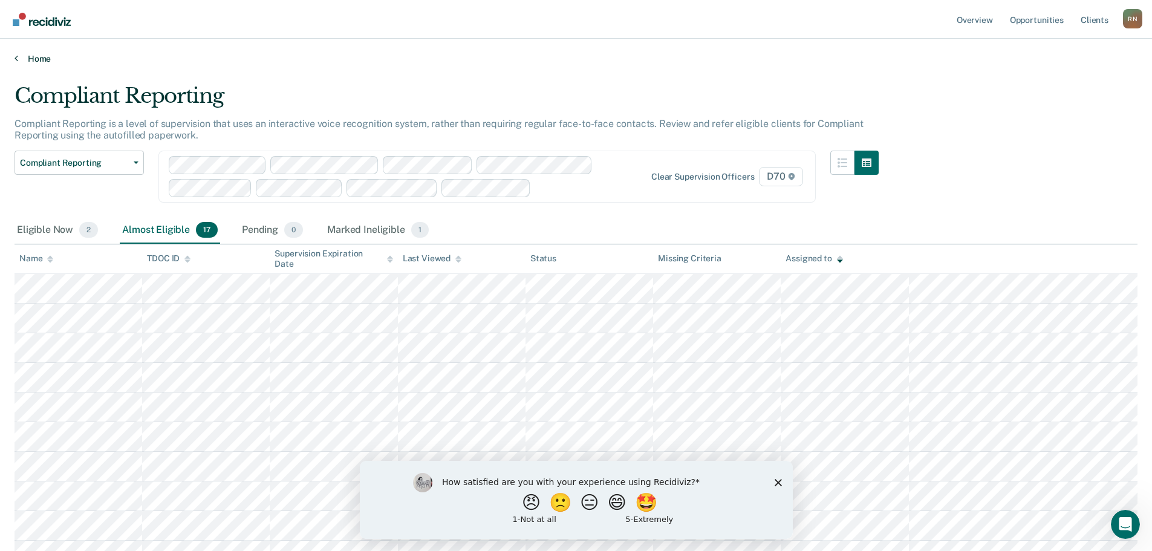
click at [39, 61] on link "Home" at bounding box center [576, 58] width 1123 height 11
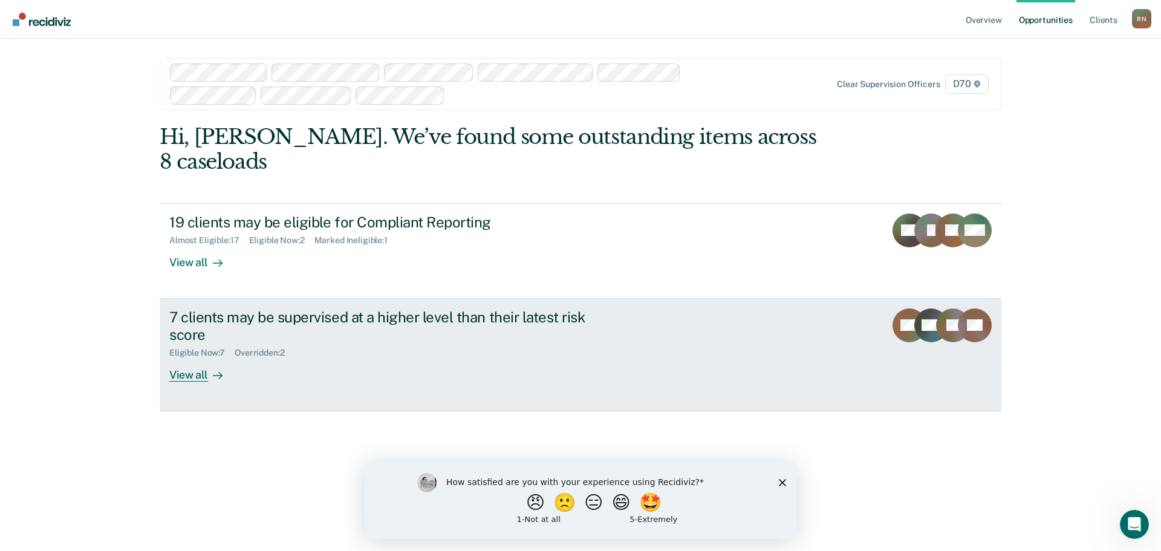
click at [177, 358] on div "View all" at bounding box center [203, 370] width 68 height 24
